Goal: Communication & Community: Ask a question

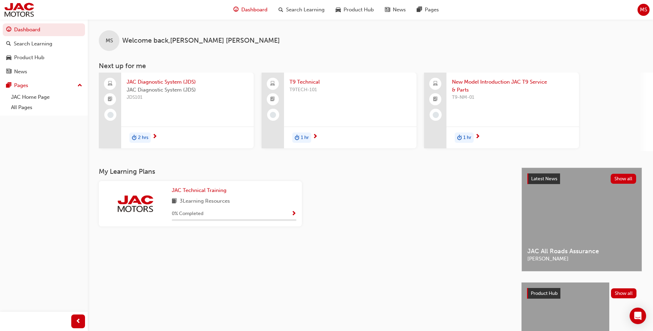
drag, startPoint x: 272, startPoint y: 205, endPoint x: 258, endPoint y: 210, distance: 13.9
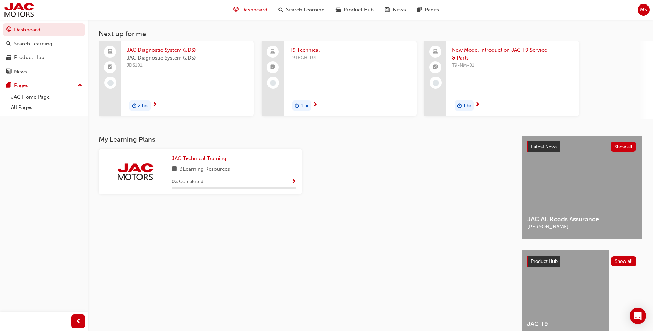
scroll to position [67, 0]
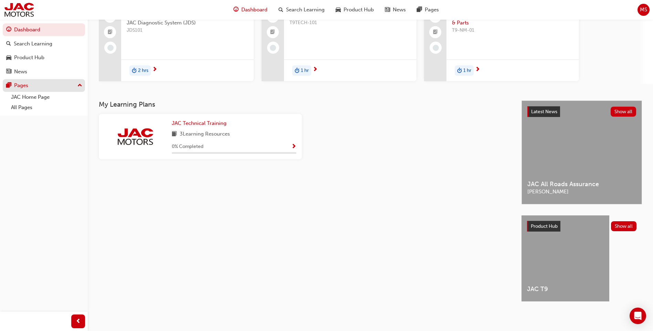
drag, startPoint x: 27, startPoint y: 68, endPoint x: 45, endPoint y: 82, distance: 22.6
drag, startPoint x: 45, startPoint y: 82, endPoint x: 18, endPoint y: 197, distance: 118.1
click at [18, 197] on div "Dashboard Search Learning Product Hub News Pages Pages JAC Home Page All Pages" at bounding box center [44, 157] width 88 height 314
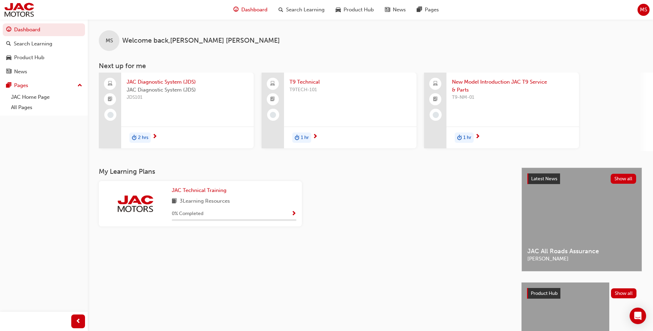
click at [313, 81] on span "T9 Technical" at bounding box center [349, 82] width 121 height 8
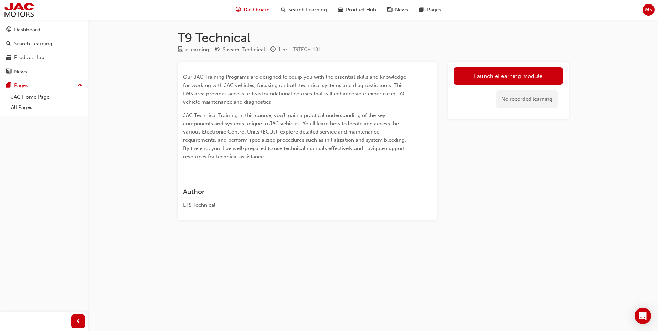
click at [262, 10] on span "Dashboard" at bounding box center [257, 10] width 26 height 8
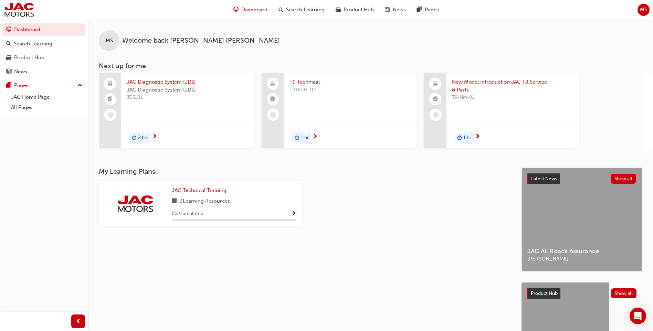
click at [304, 82] on span "T9 Technical" at bounding box center [349, 82] width 121 height 8
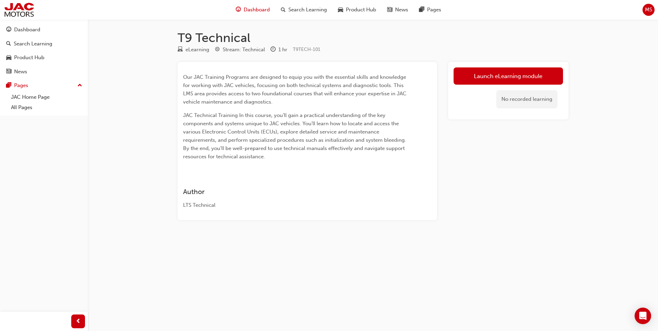
click at [262, 11] on span "Dashboard" at bounding box center [257, 10] width 26 height 8
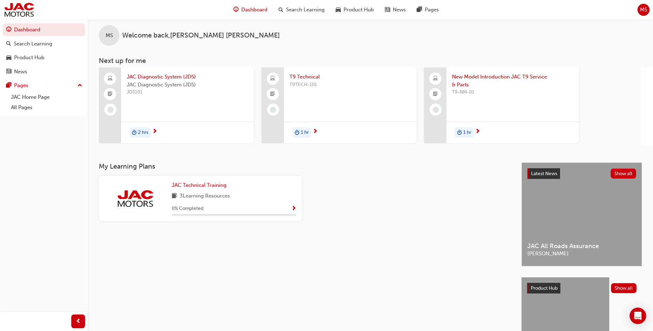
scroll to position [67, 0]
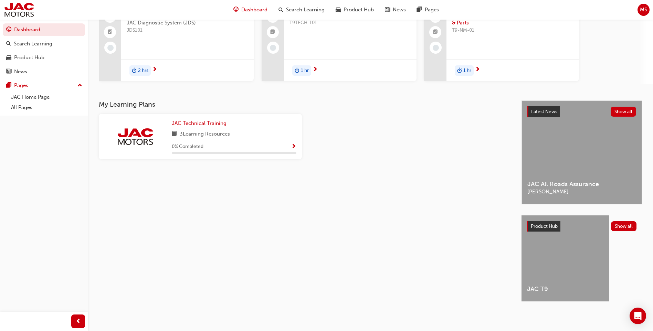
click at [643, 8] on span "MS" at bounding box center [643, 10] width 7 height 8
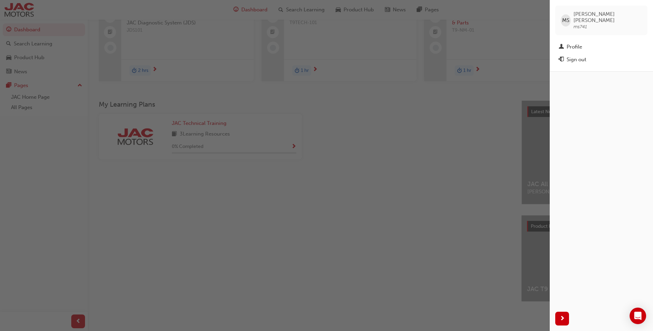
click at [598, 13] on span "[PERSON_NAME]" at bounding box center [607, 17] width 68 height 12
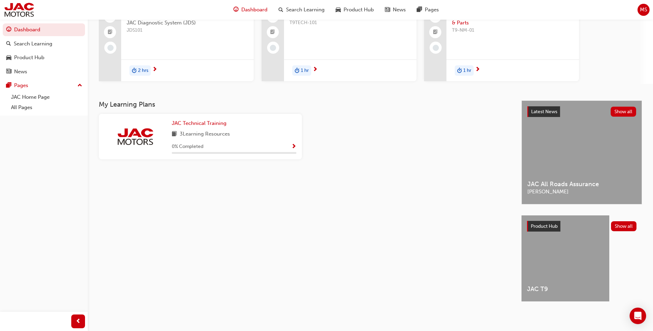
click at [640, 7] on span "MS" at bounding box center [643, 10] width 7 height 8
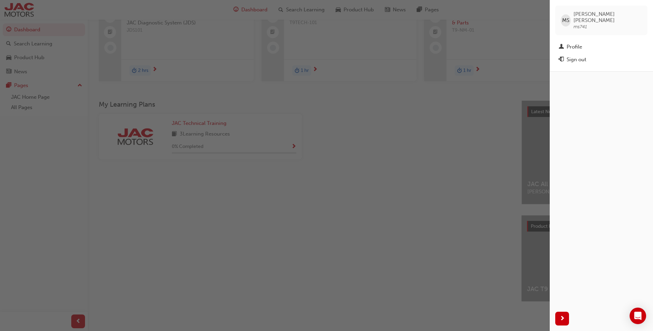
click at [595, 85] on div "button" at bounding box center [601, 188] width 103 height 235
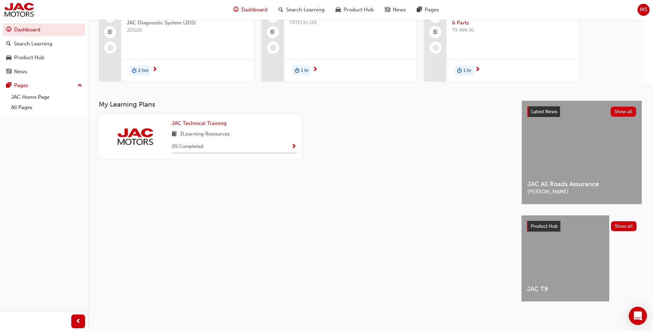
click at [640, 316] on icon "Open Intercom Messenger" at bounding box center [638, 315] width 8 height 9
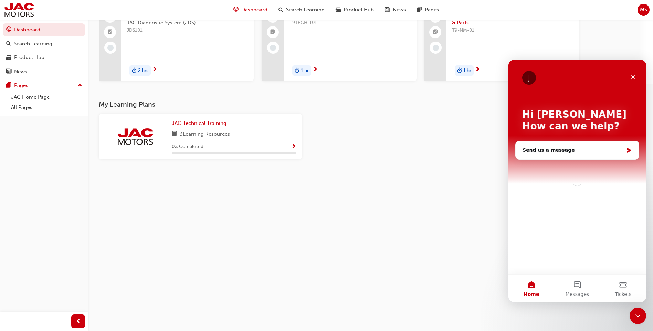
scroll to position [0, 0]
click at [564, 151] on div "Send us a message" at bounding box center [572, 150] width 101 height 7
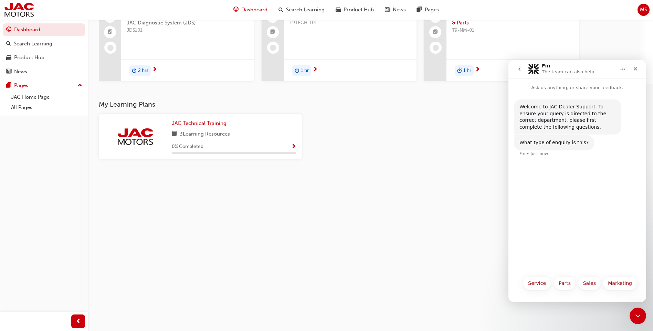
click at [567, 218] on div "Welcome to JAC Dealer Support. To ensure your query is directed to the correct …" at bounding box center [577, 181] width 138 height 181
click at [532, 284] on button "Service" at bounding box center [537, 283] width 28 height 14
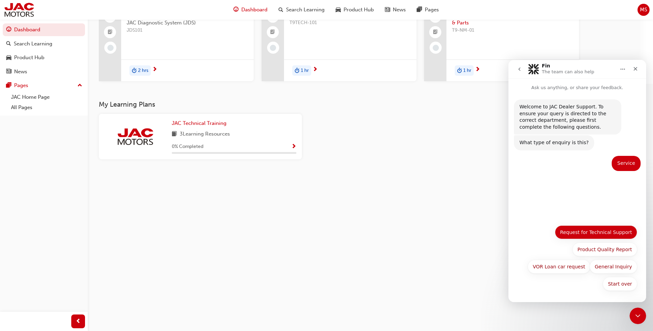
click at [610, 235] on button "Request for Technical Support" at bounding box center [596, 232] width 82 height 14
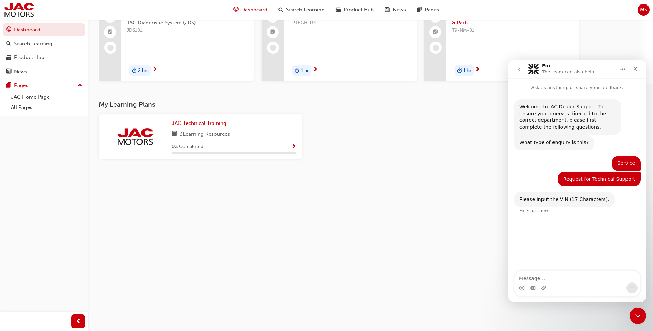
click at [575, 275] on textarea "Message…" at bounding box center [577, 277] width 126 height 12
type textarea "l"
type textarea "[US_VEHICLE_IDENTIFICATION_NUMBER]"
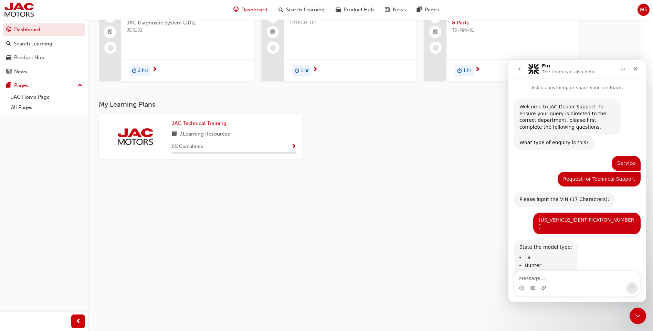
scroll to position [18, 0]
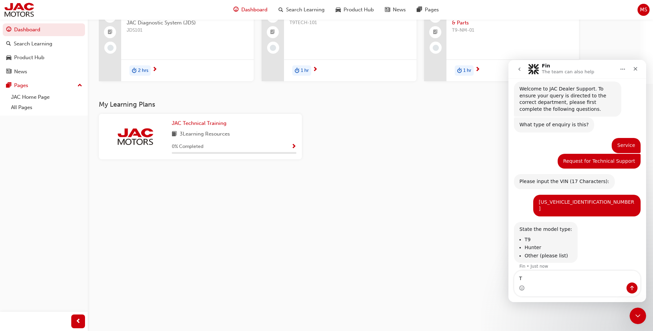
type textarea "T9"
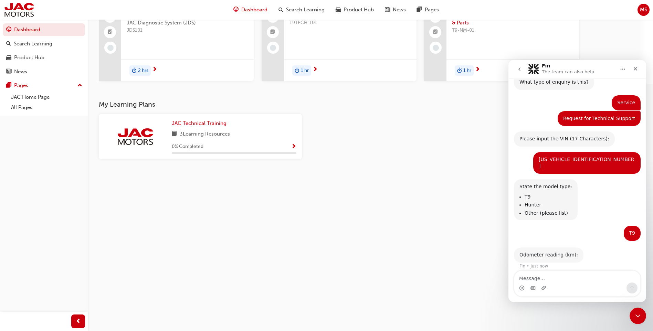
scroll to position [59, 0]
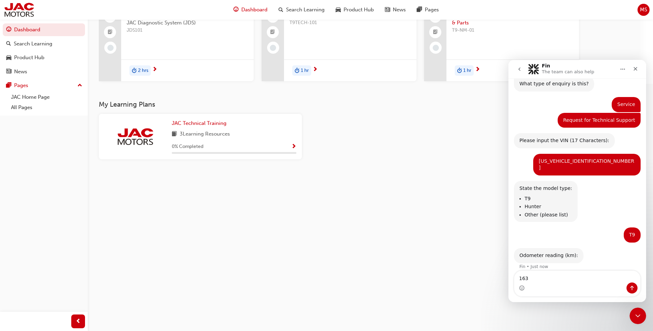
type textarea "1636"
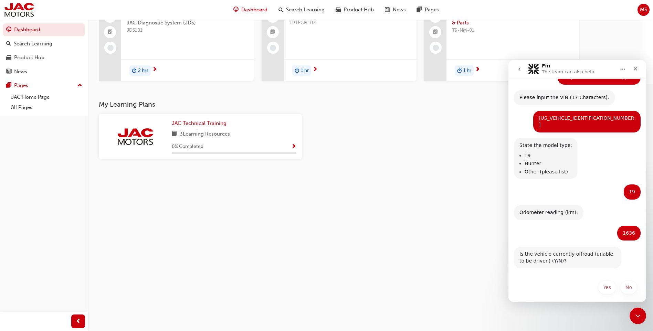
scroll to position [99, 0]
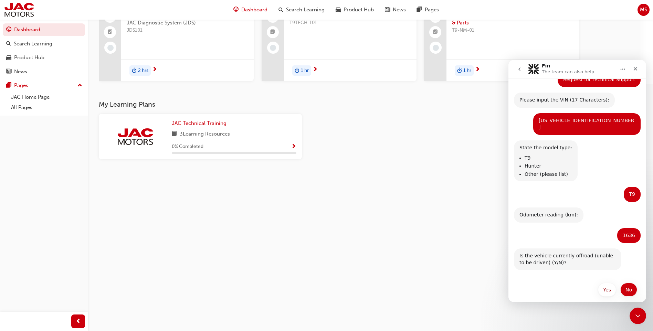
click at [622, 283] on button "No" at bounding box center [628, 290] width 17 height 14
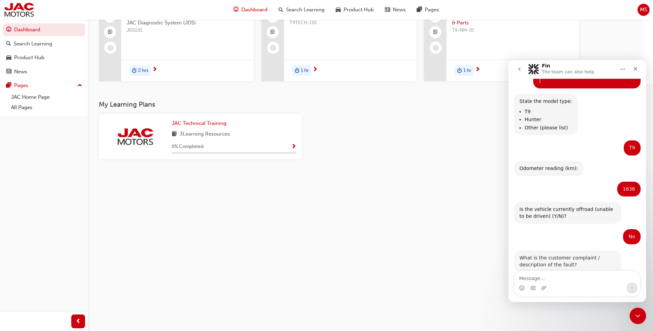
scroll to position [155, 0]
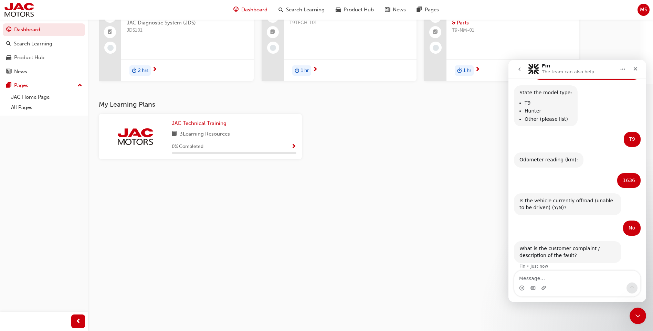
click at [593, 278] on textarea "Message…" at bounding box center [577, 277] width 126 height 12
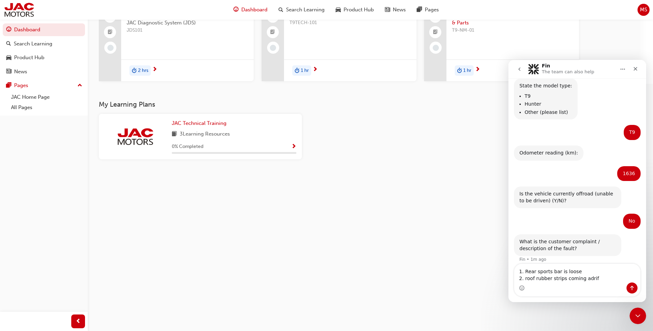
type textarea "1. Rear sports bar is loose 2. roof rubber strips coming adrift"
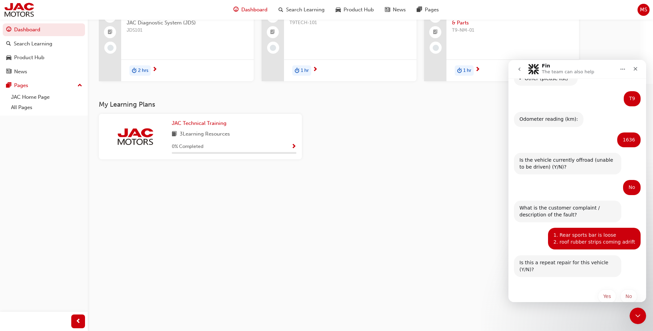
scroll to position [195, 0]
click at [624, 290] on button "No" at bounding box center [628, 297] width 17 height 14
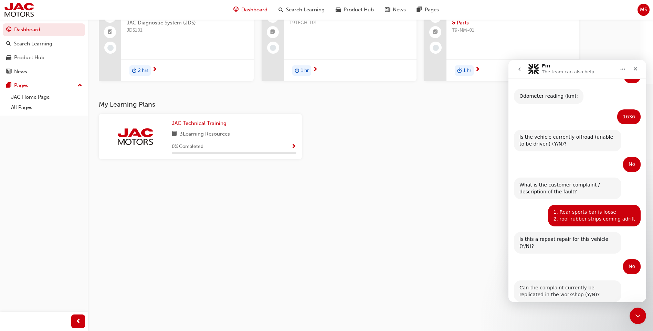
scroll to position [243, 0]
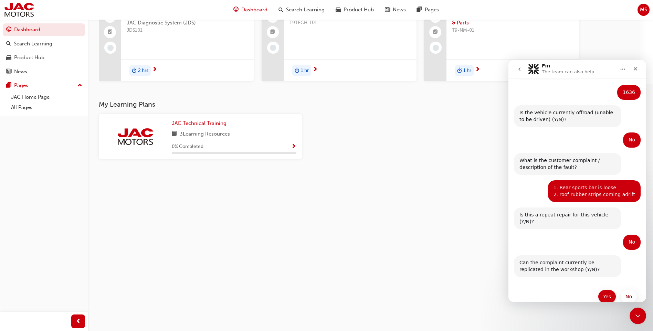
click at [607, 290] on button "Yes" at bounding box center [607, 297] width 18 height 14
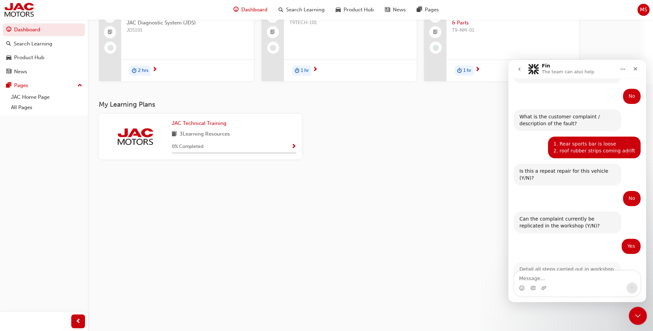
scroll to position [311, 0]
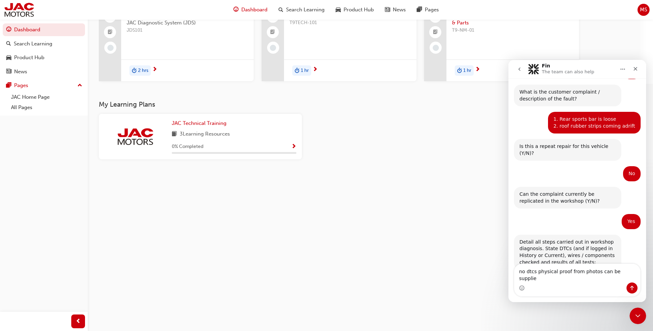
type textarea "no dtcs physical proof from photos can be supplied"
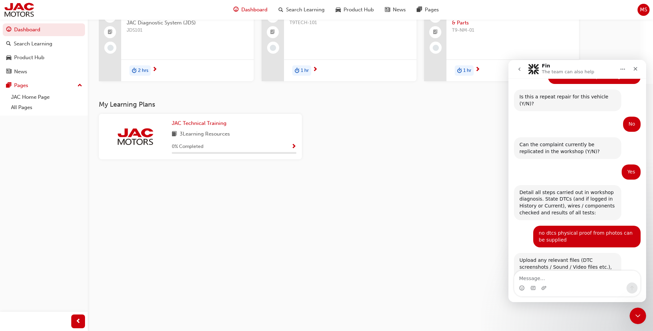
scroll to position [372, 0]
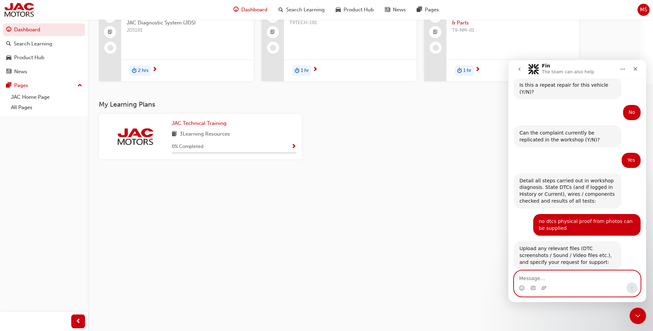
click at [554, 276] on textarea "Message…" at bounding box center [577, 277] width 126 height 12
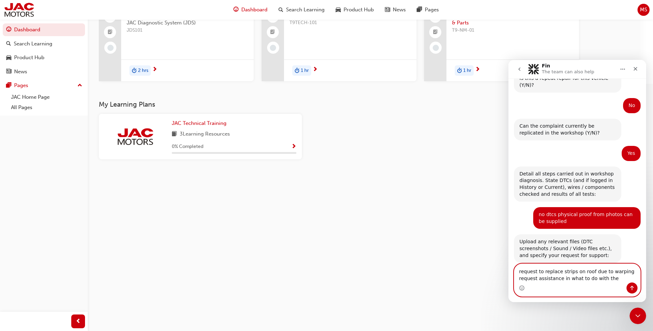
type textarea "request to replace strips on roof due to warping request assistance in what to …"
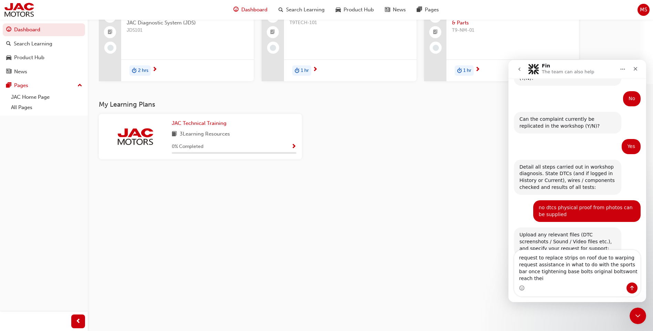
scroll to position [393, 0]
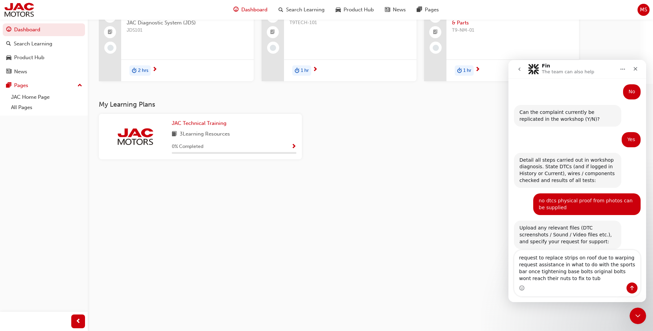
type textarea "request to replace strips on roof due to warping request assistance in what to …"
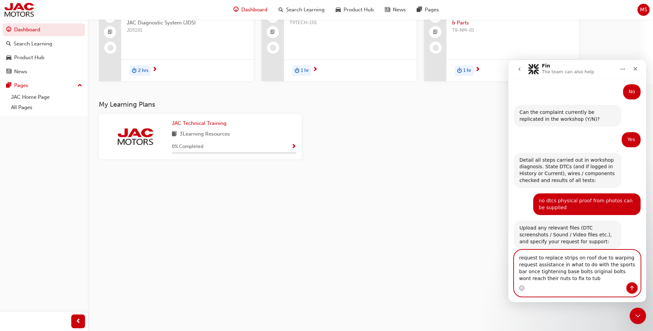
click at [635, 292] on button "Send a message…" at bounding box center [631, 288] width 11 height 11
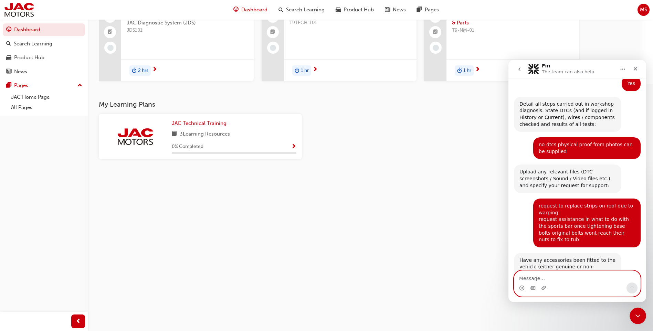
scroll to position [460, 0]
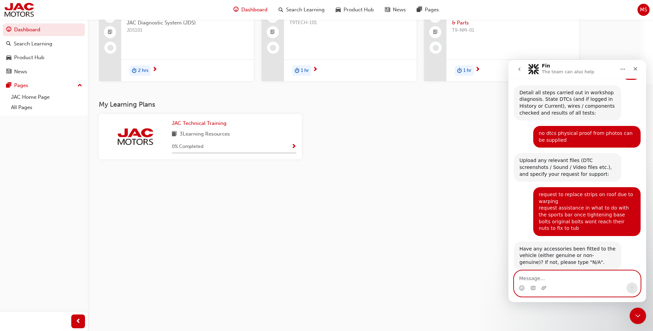
type textarea "t"
type textarea "yes manual roller tonneau cover roof tray nudge bar"
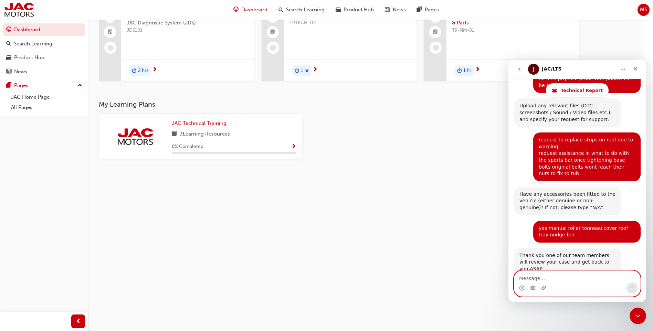
scroll to position [571, 0]
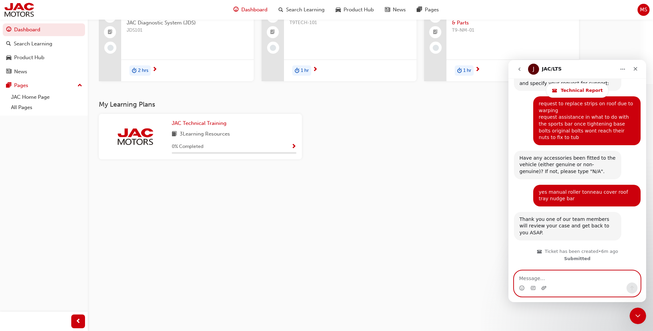
click at [543, 288] on icon "Upload attachment" at bounding box center [544, 288] width 6 height 6
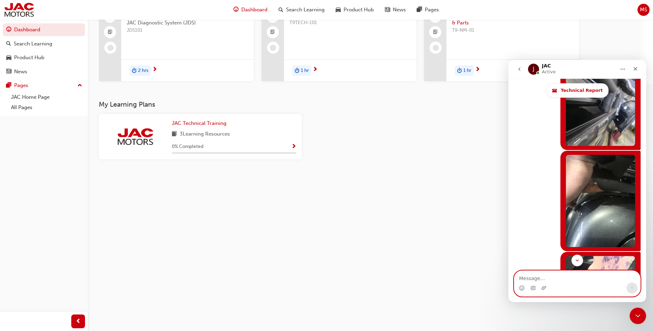
scroll to position [1001, 0]
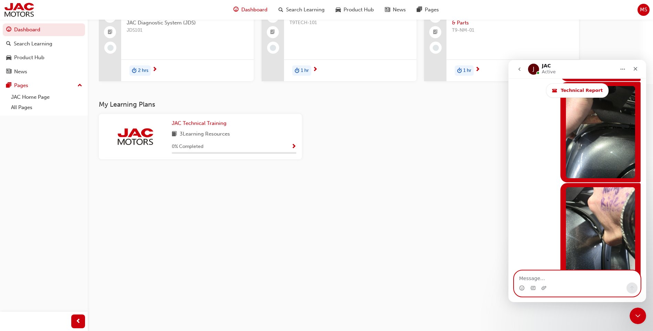
click at [565, 279] on textarea "Message…" at bounding box center [577, 277] width 126 height 12
type textarea "yes they are factory fitted"
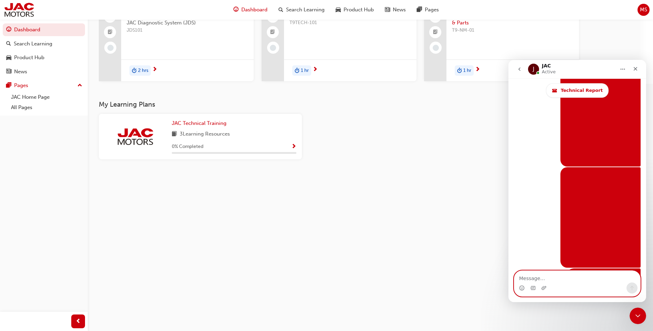
scroll to position [1043, 0]
